Goal: Task Accomplishment & Management: Complete application form

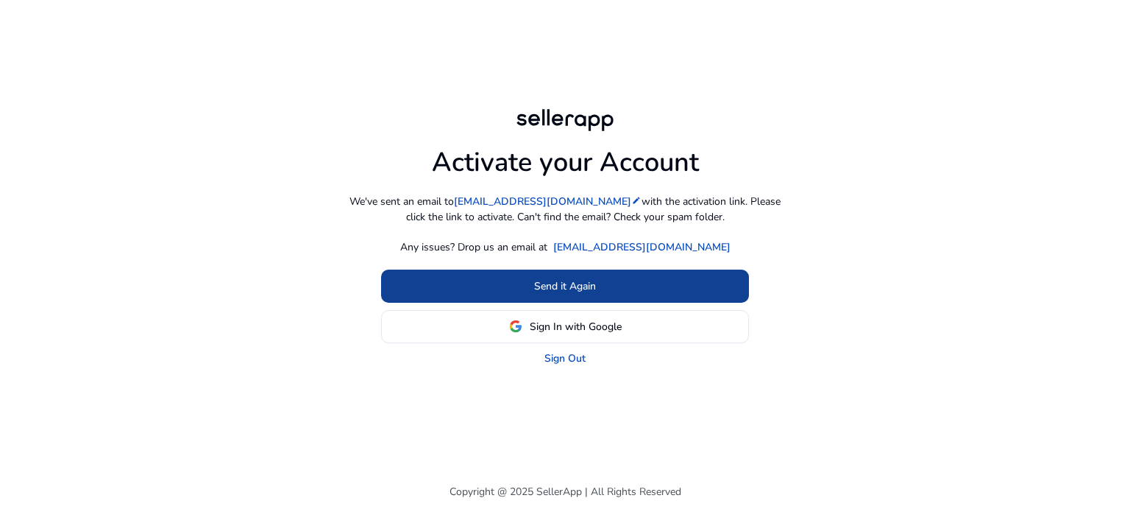
click at [565, 283] on span "Send it Again" at bounding box center [565, 285] width 62 height 15
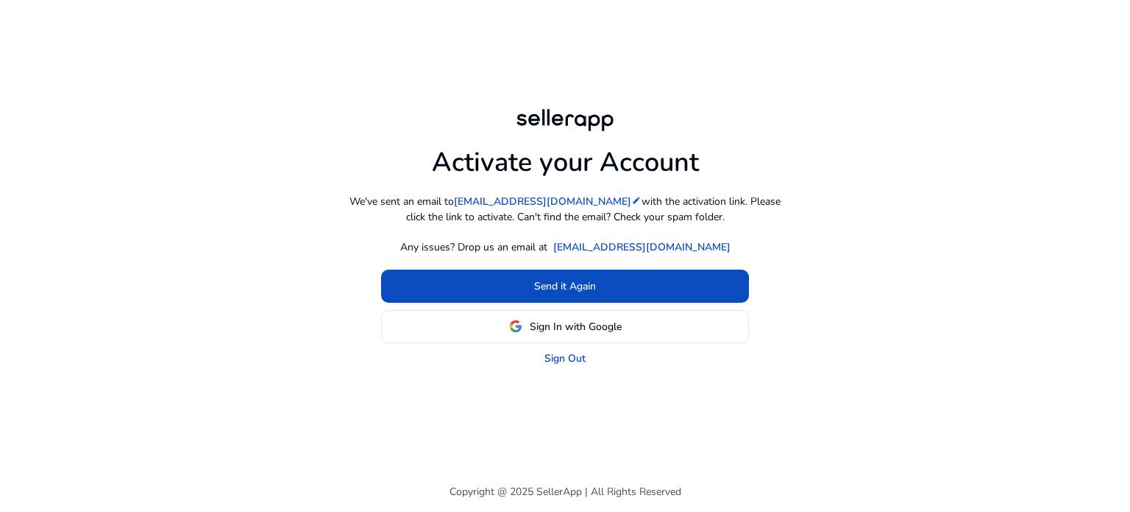
click at [590, 325] on span "Sign In with Google" at bounding box center [576, 326] width 92 height 15
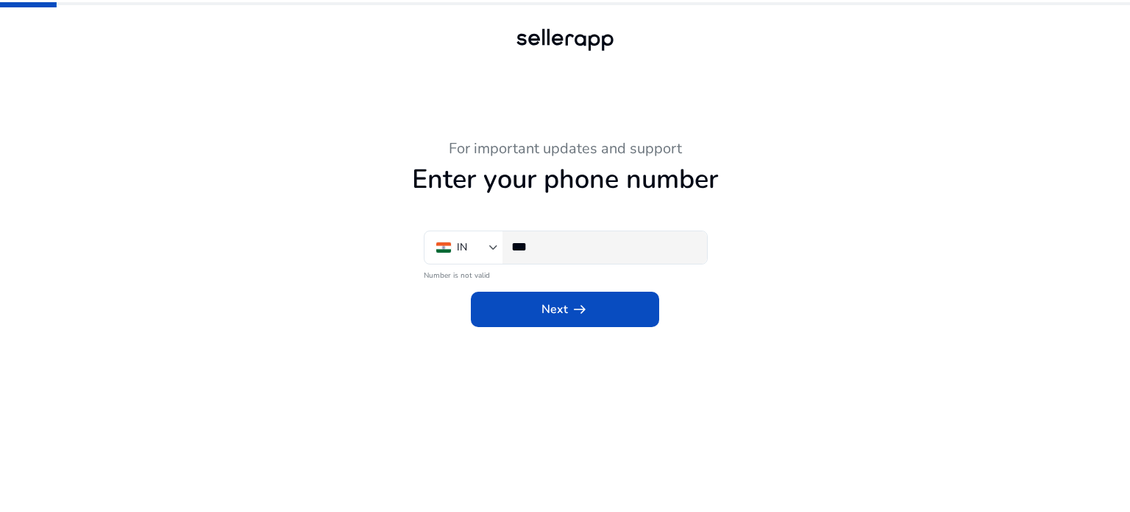
click at [617, 244] on input "***" at bounding box center [604, 246] width 184 height 16
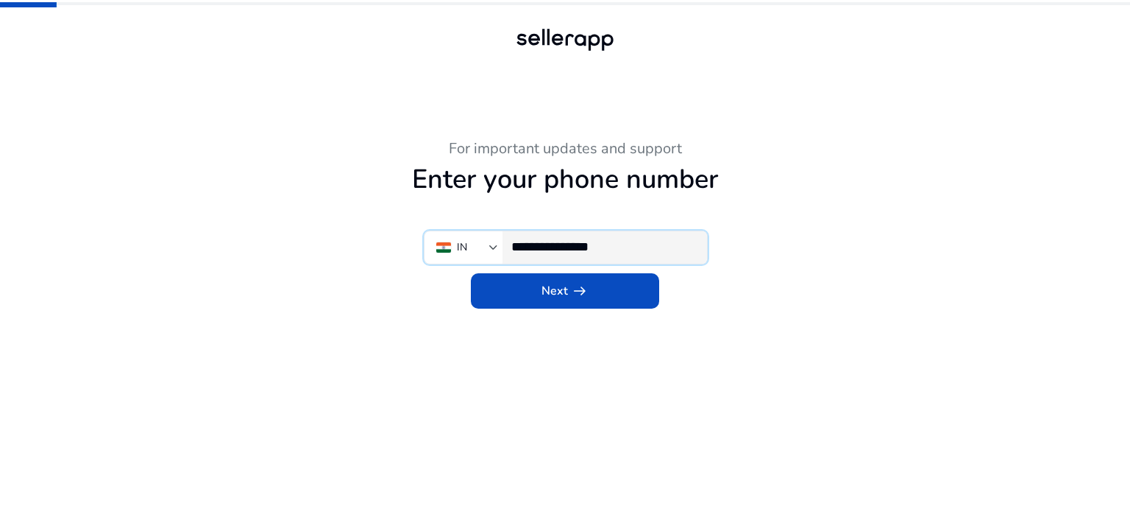
type input "**********"
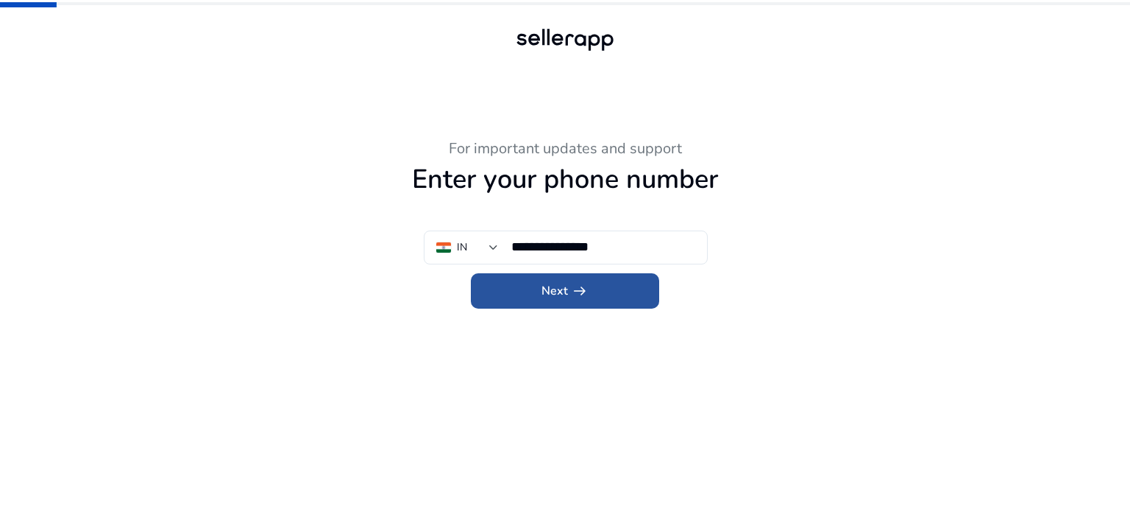
click at [639, 279] on span at bounding box center [565, 290] width 188 height 35
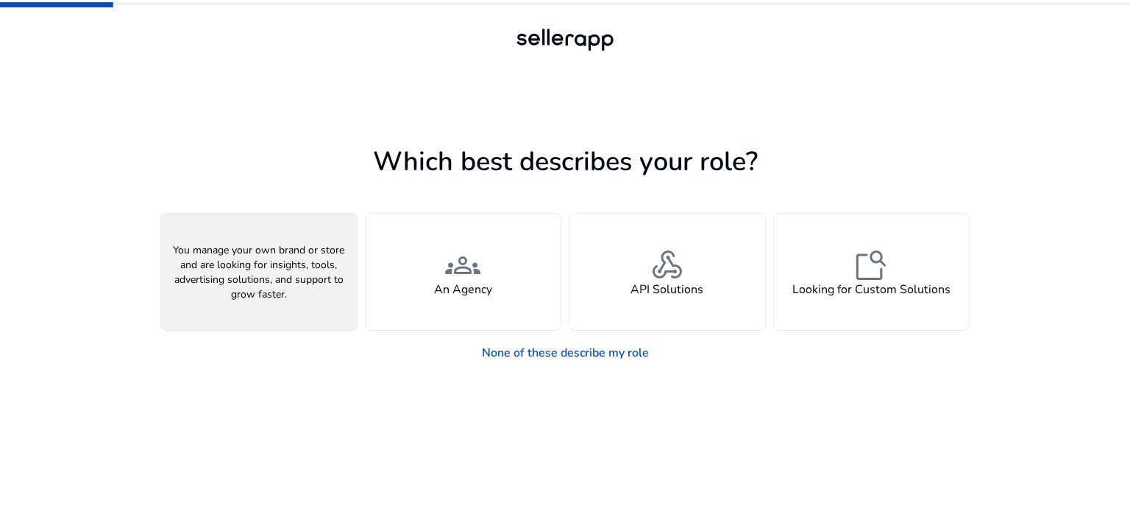
click at [283, 249] on div "person A Seller" at bounding box center [259, 271] width 196 height 116
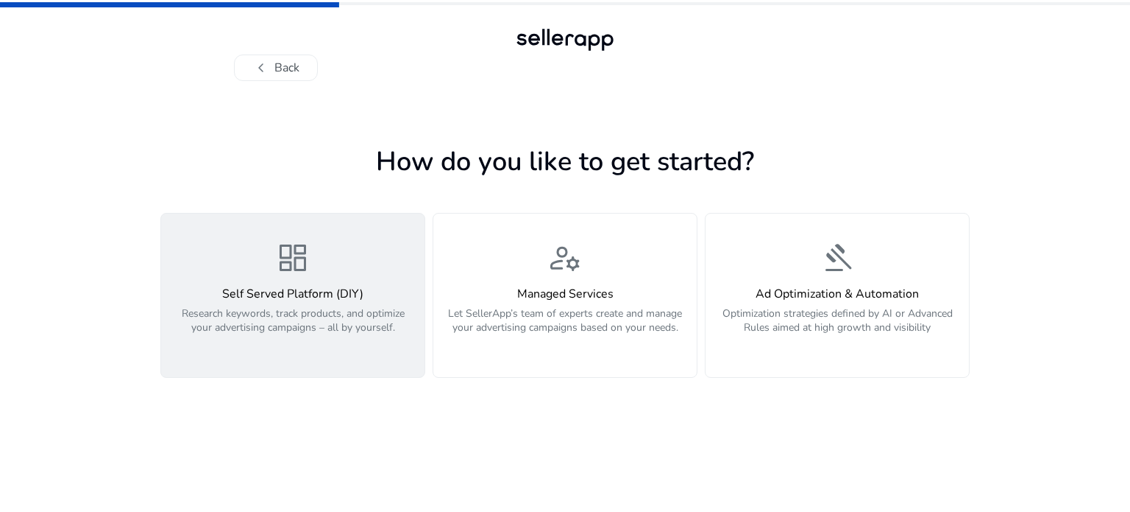
click at [308, 260] on span "dashboard" at bounding box center [292, 257] width 35 height 35
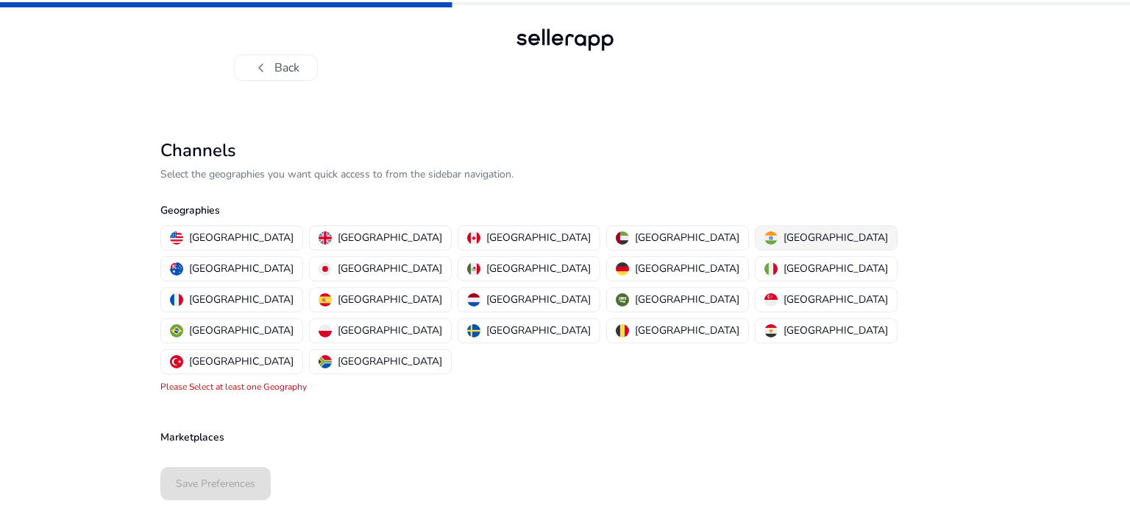
click at [765, 238] on img "button" at bounding box center [771, 237] width 13 height 13
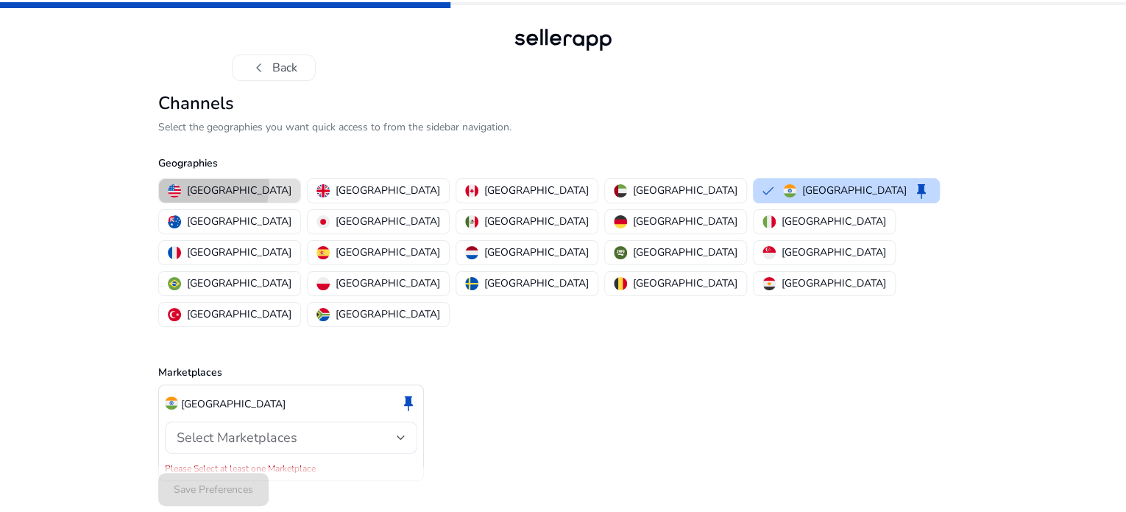
click at [213, 198] on p "United States" at bounding box center [239, 190] width 105 height 15
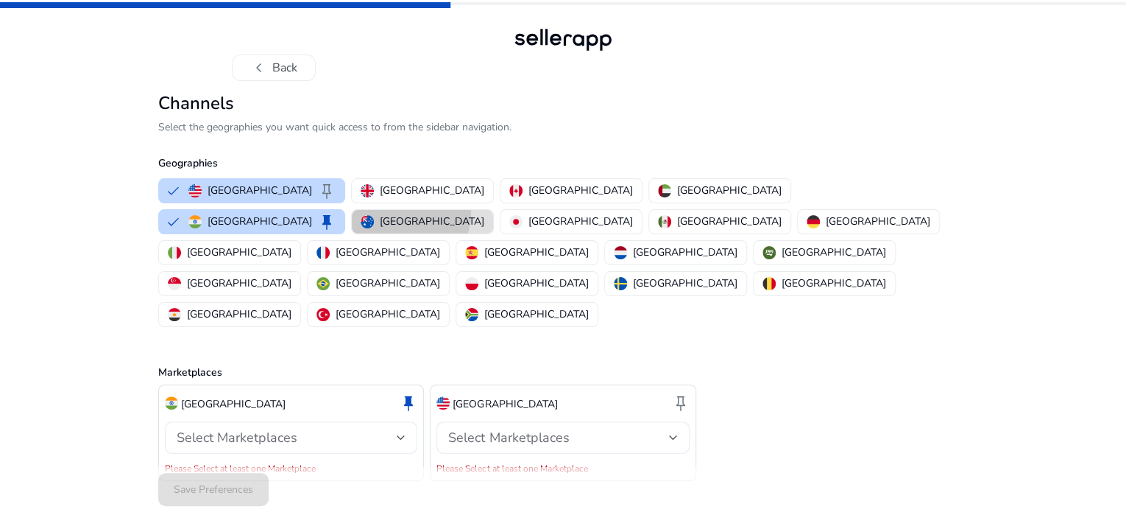
click at [484, 229] on p "Australia" at bounding box center [432, 220] width 105 height 15
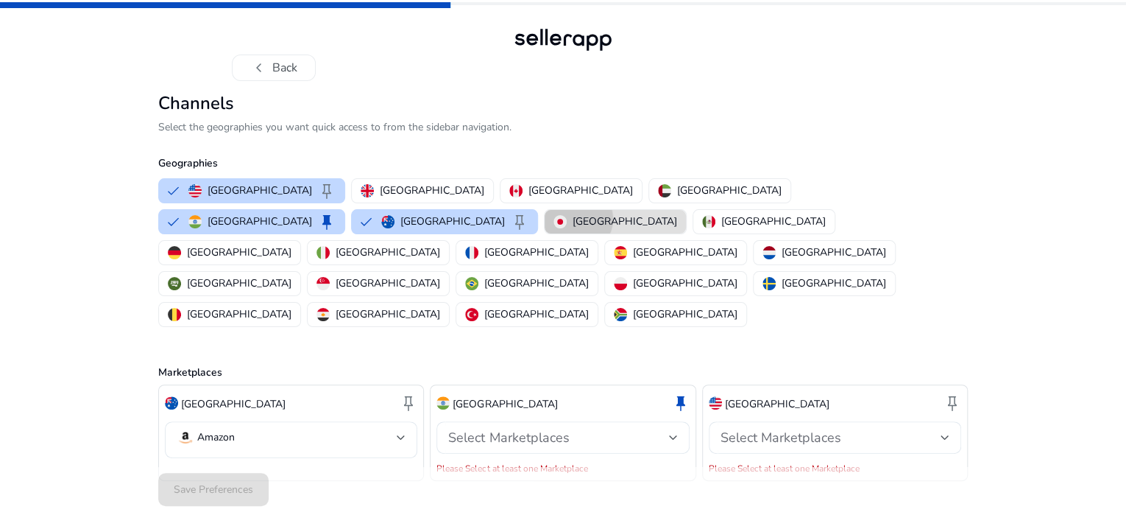
click at [677, 229] on p "Japan" at bounding box center [625, 220] width 105 height 15
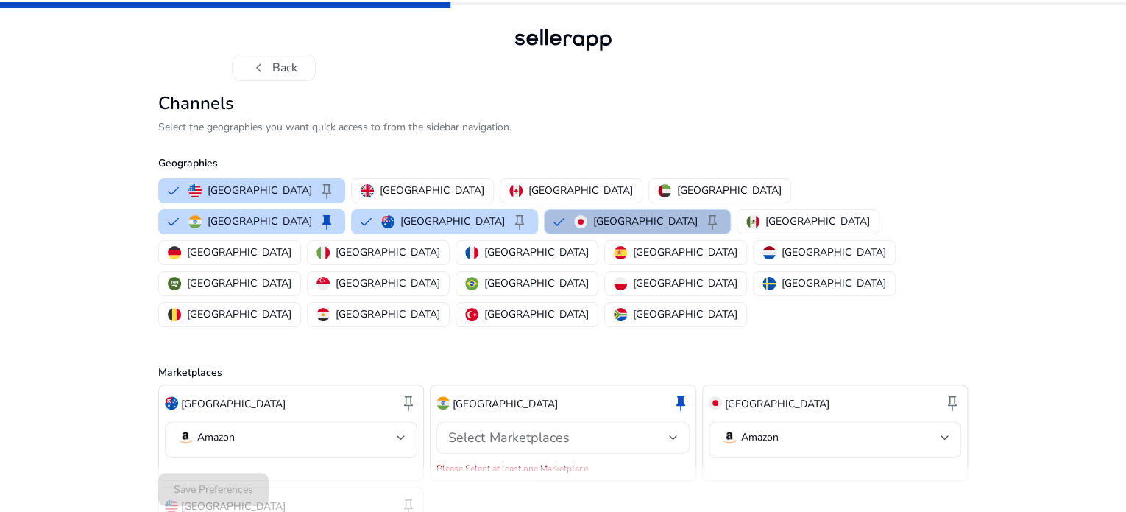
click at [606, 429] on div "Select Marketplaces" at bounding box center [558, 437] width 220 height 16
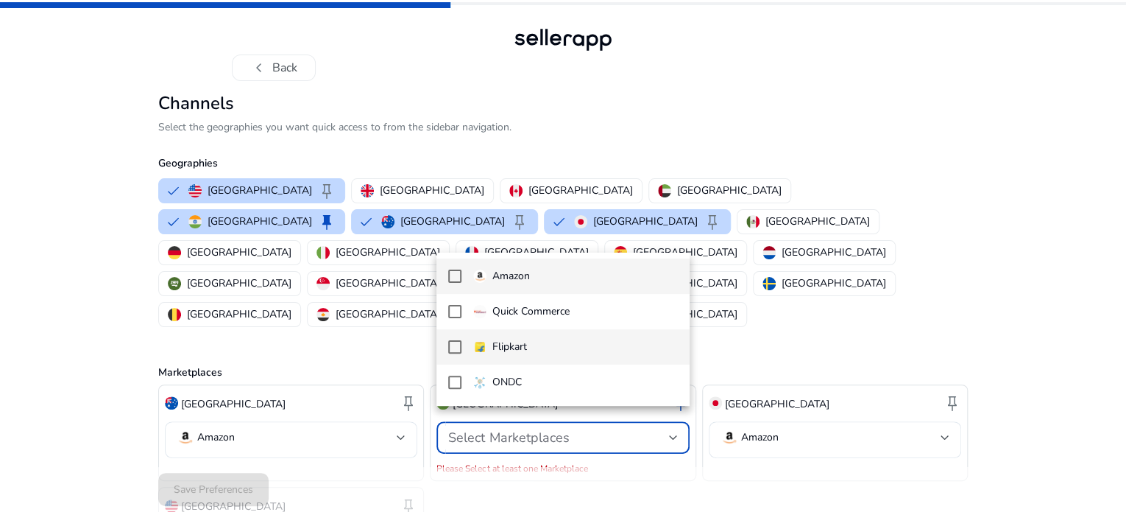
click at [509, 347] on p "Flipkart" at bounding box center [509, 347] width 35 height 16
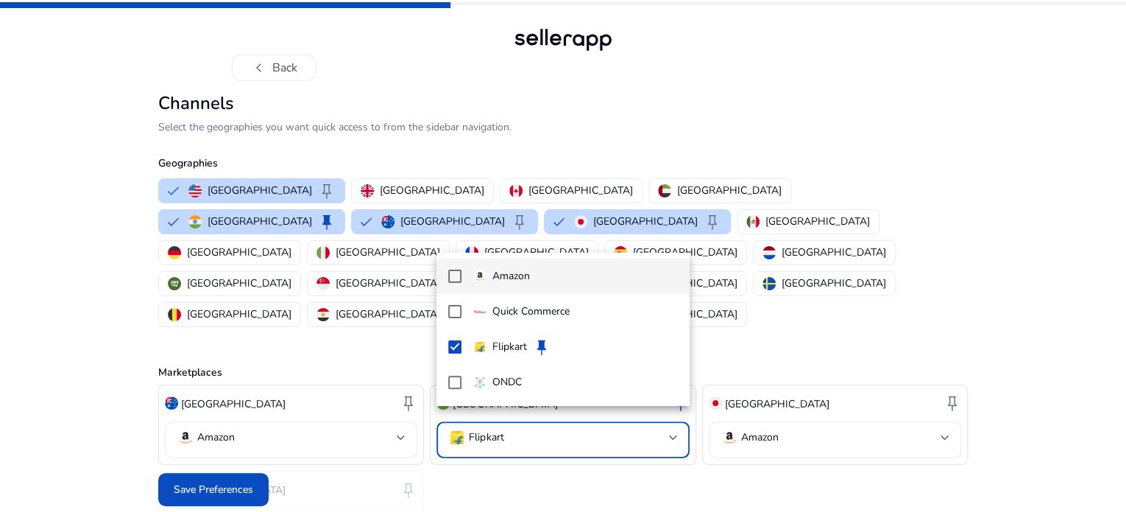
click at [475, 279] on img at bounding box center [479, 275] width 13 height 13
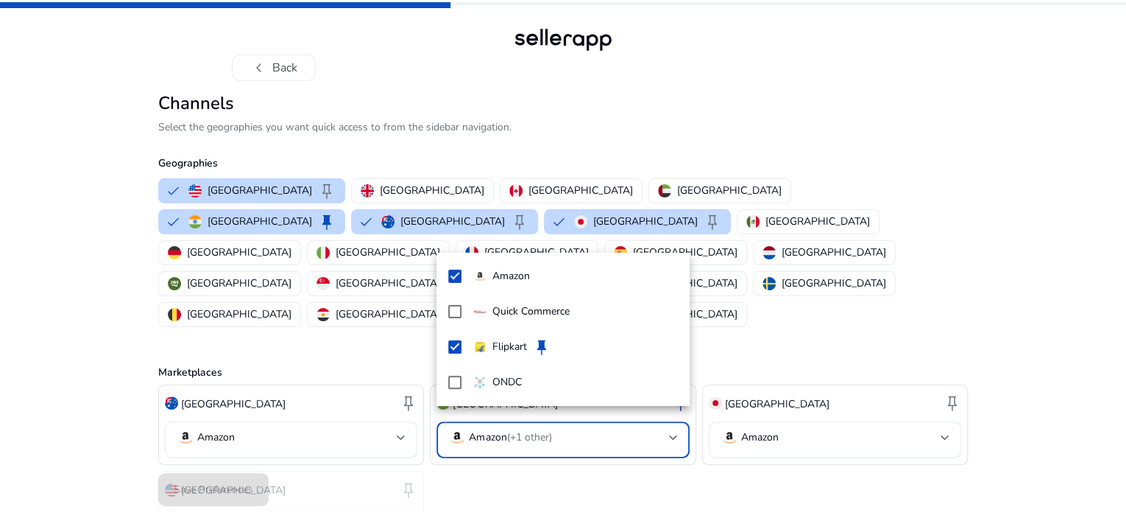
click at [994, 267] on div at bounding box center [563, 256] width 1126 height 512
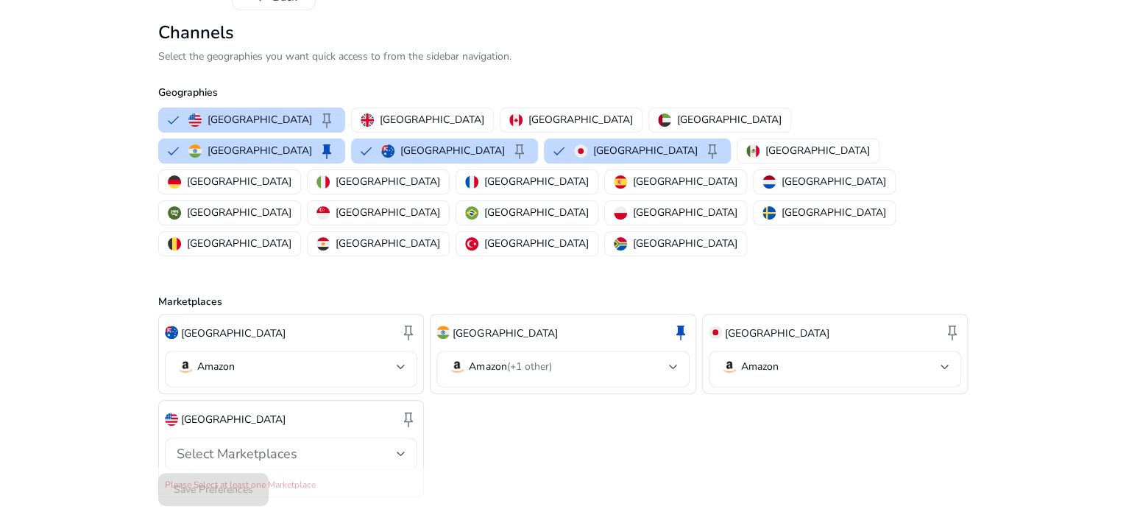
scroll to position [96, 0]
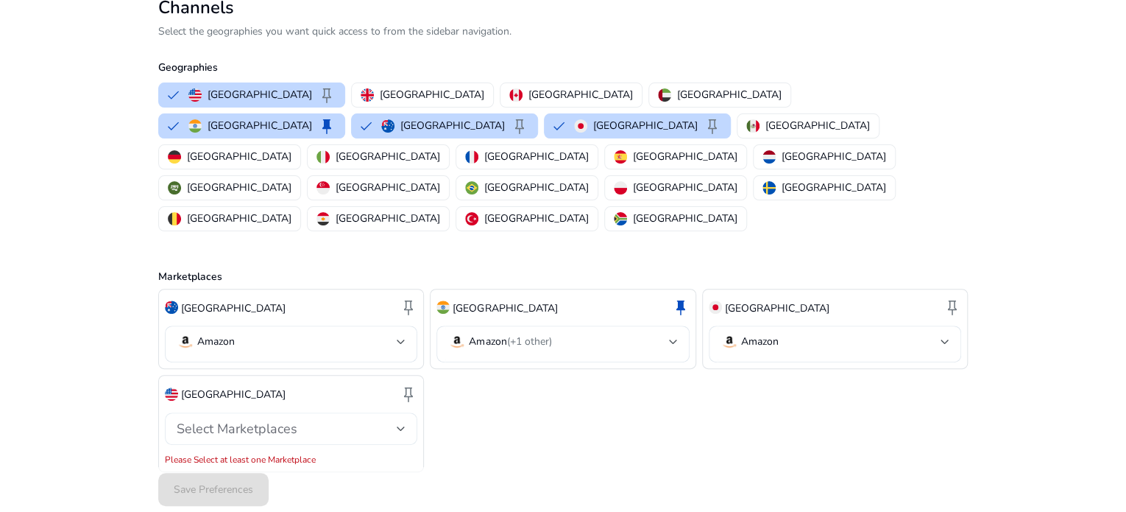
click at [362, 420] on div "Select Marketplaces" at bounding box center [287, 428] width 220 height 16
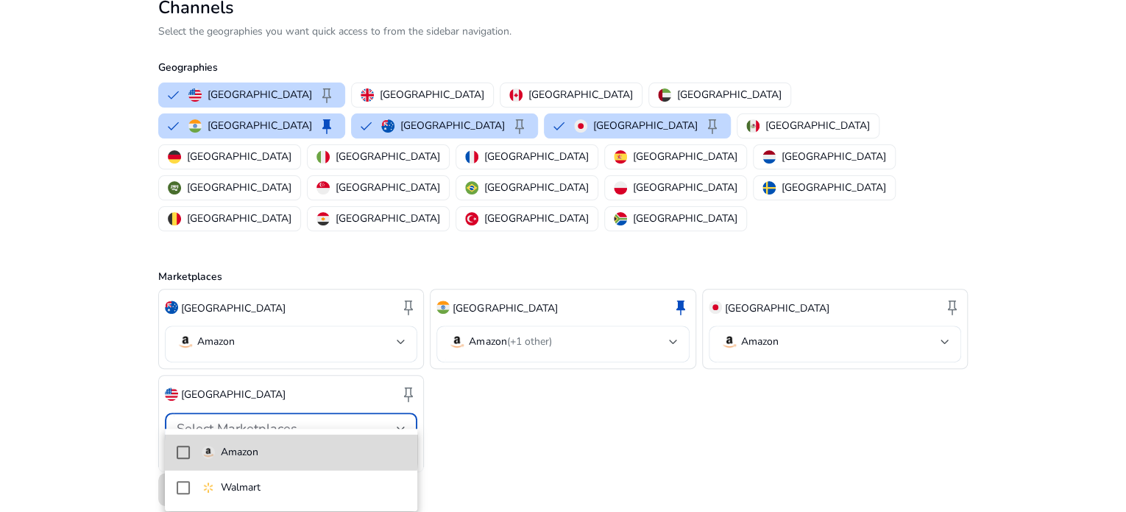
click at [269, 447] on span "Amazon" at bounding box center [304, 452] width 205 height 16
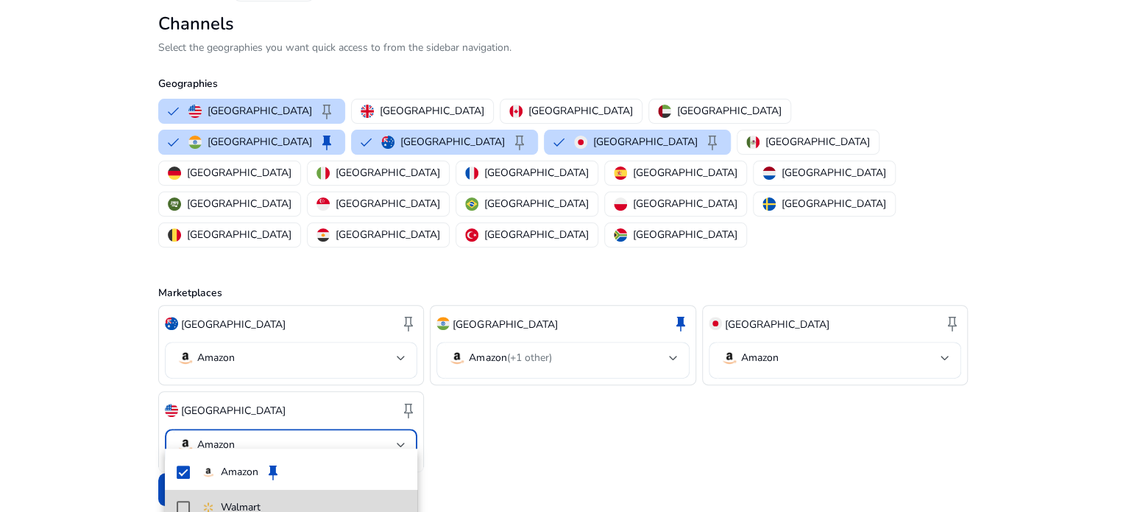
drag, startPoint x: 233, startPoint y: 501, endPoint x: 261, endPoint y: 508, distance: 28.7
click at [233, 502] on p "Walmart" at bounding box center [241, 507] width 40 height 16
click at [500, 429] on div at bounding box center [563, 256] width 1126 height 512
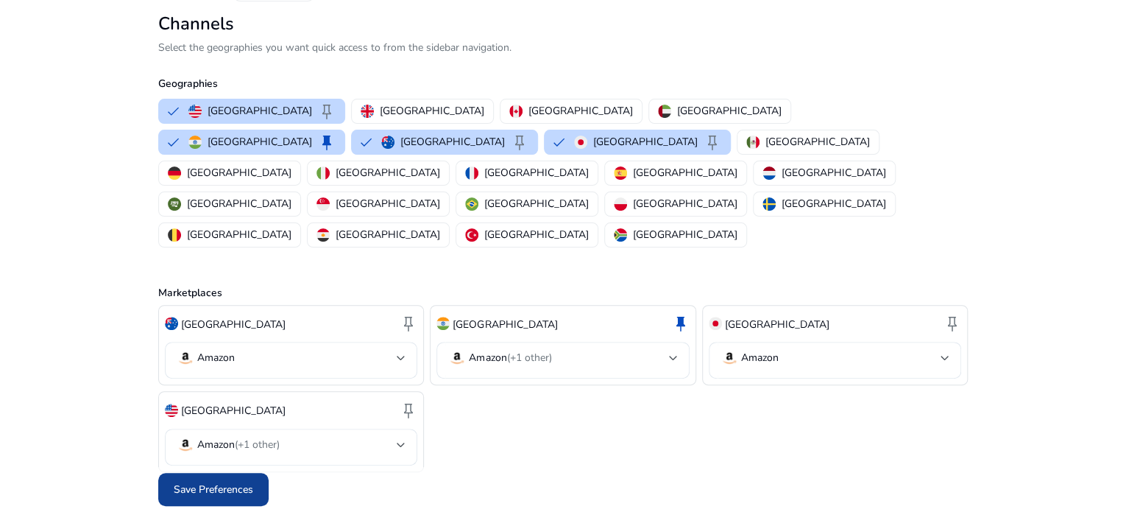
click at [230, 496] on span "Save Preferences" at bounding box center [213, 488] width 79 height 15
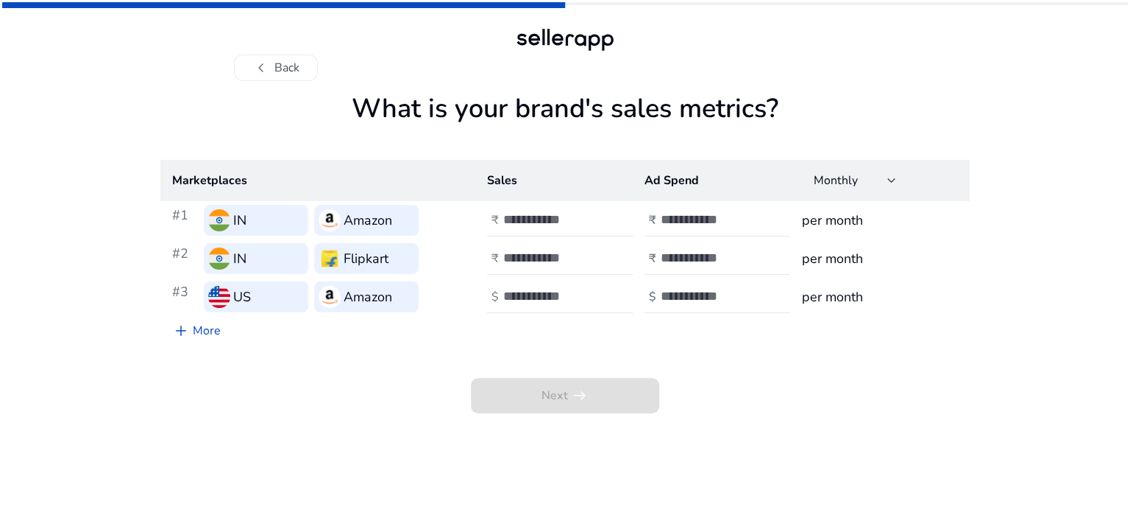
scroll to position [0, 0]
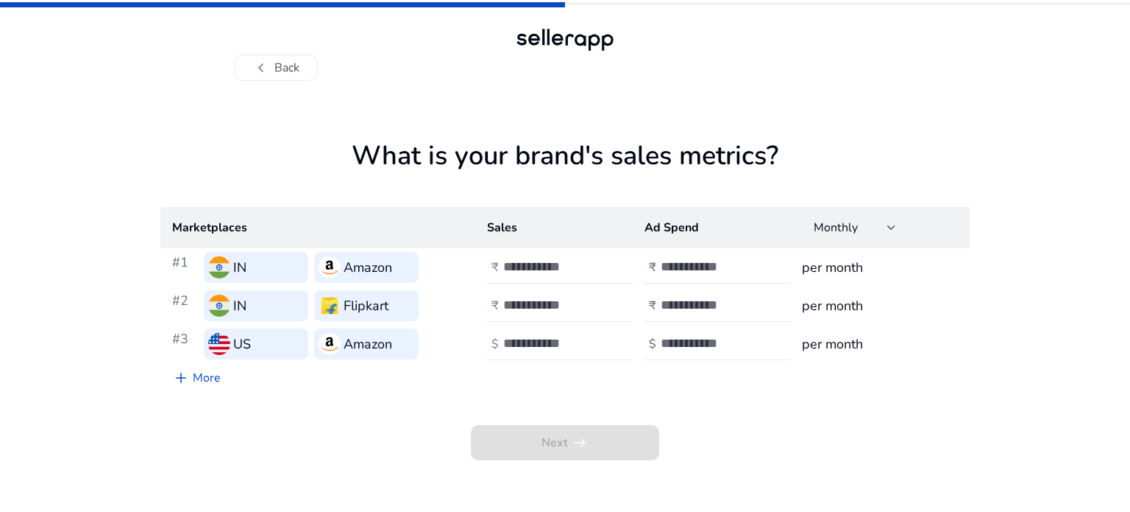
click at [281, 267] on div "IN" at bounding box center [256, 267] width 105 height 31
click at [577, 265] on input "number" at bounding box center [552, 266] width 99 height 16
click at [838, 273] on h3 "per month" at bounding box center [880, 267] width 156 height 21
